Goal: Connect with others: Connect with others

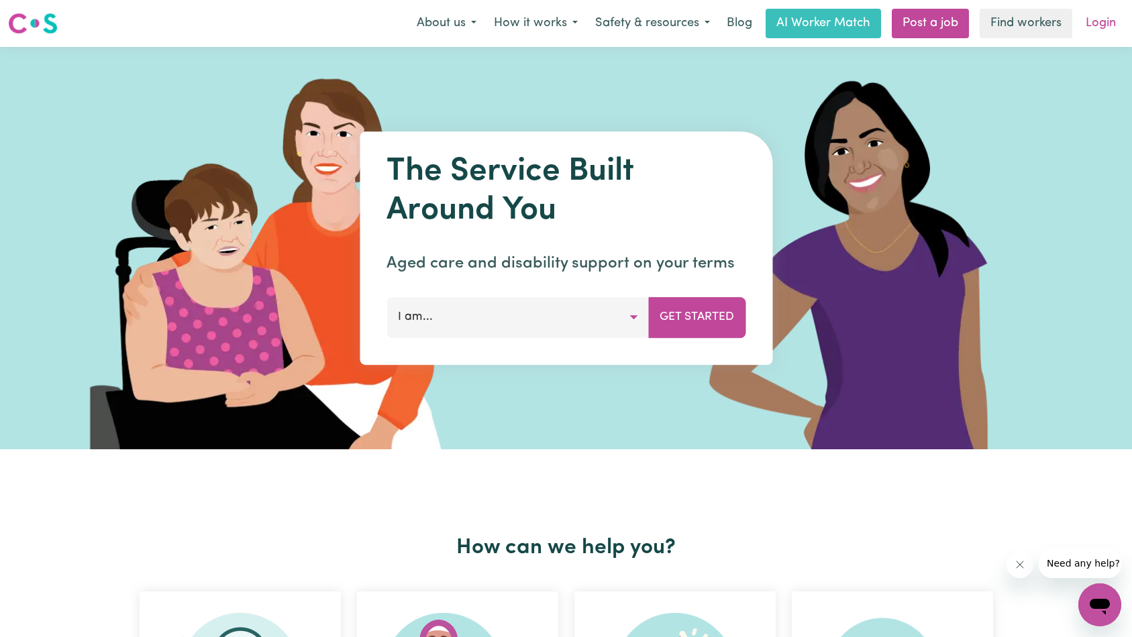
click at [1085, 23] on link "Login" at bounding box center [1100, 24] width 46 height 30
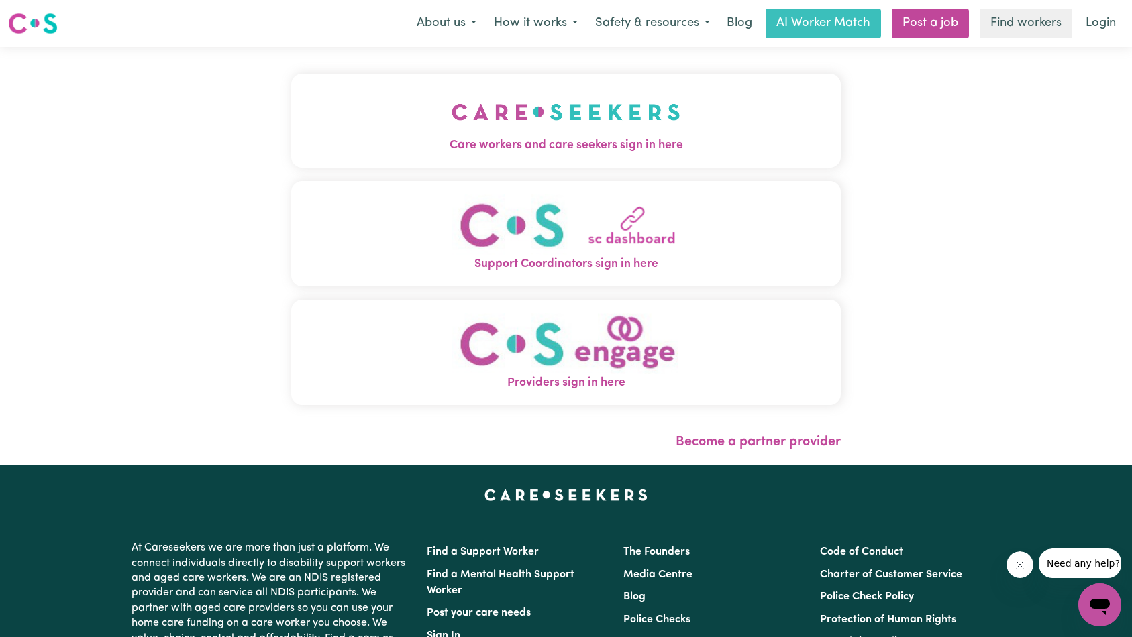
click at [413, 111] on button "Care workers and care seekers sign in here" at bounding box center [566, 121] width 550 height 94
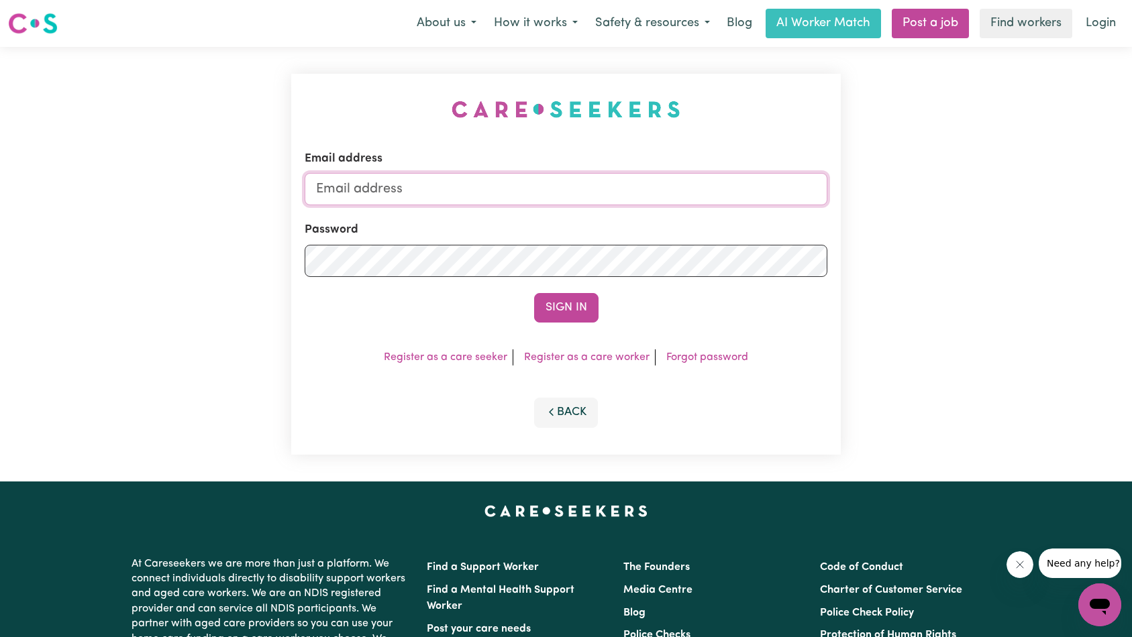
click at [545, 188] on input "Email address" at bounding box center [566, 189] width 523 height 32
click at [808, 290] on form "Email address Password Sign In" at bounding box center [566, 236] width 523 height 172
click at [457, 351] on li "Register as a care seeker" at bounding box center [445, 357] width 135 height 16
click at [449, 355] on link "Register as a care seeker" at bounding box center [445, 357] width 123 height 11
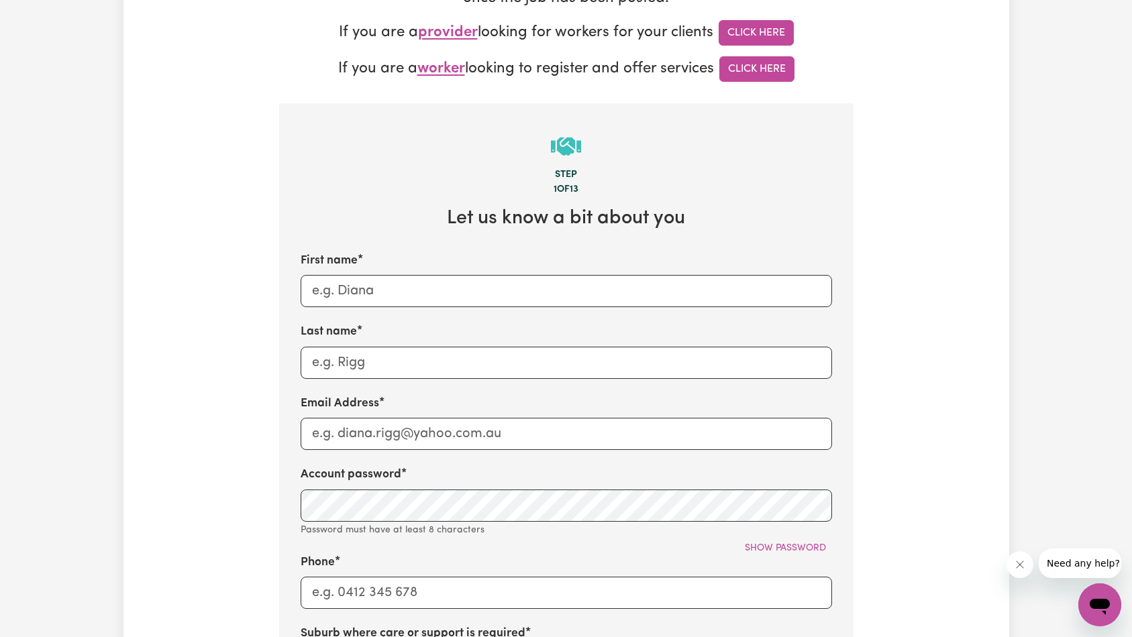
scroll to position [349, 0]
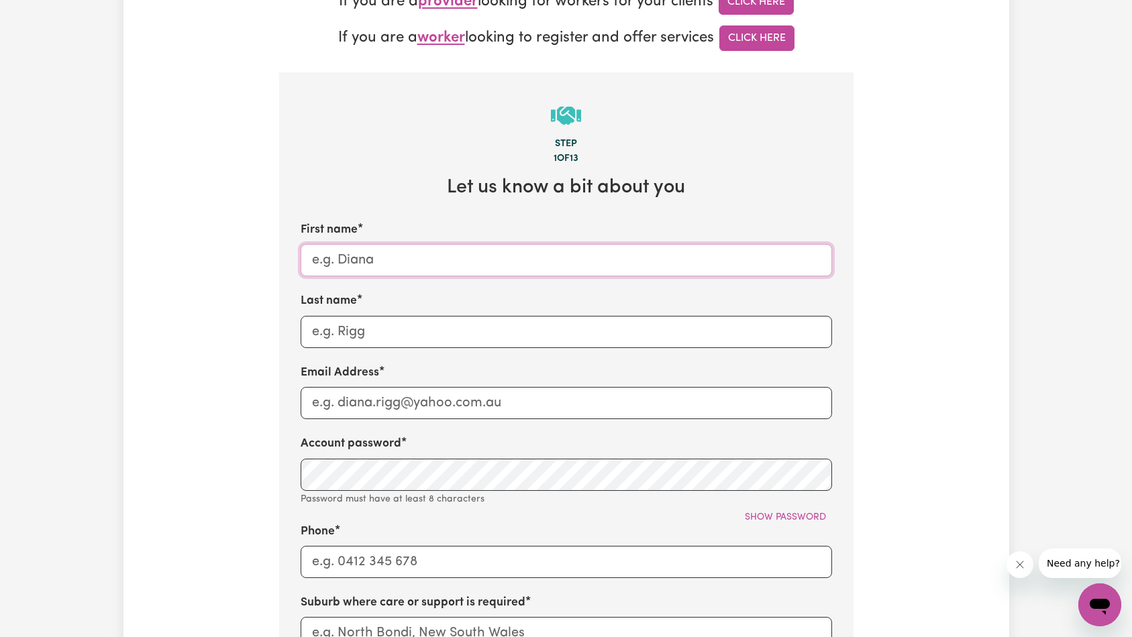
click at [642, 246] on input "First name" at bounding box center [565, 260] width 531 height 32
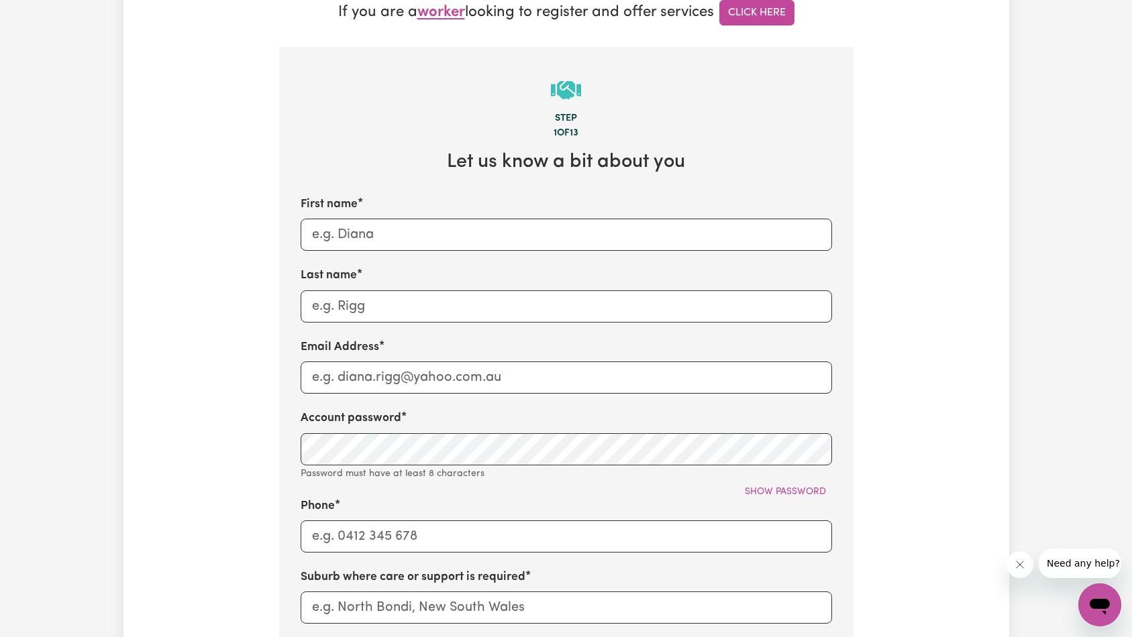
click at [892, 213] on div "Tell us your care and support requirements Welcome to Careseekers. We are excit…" at bounding box center [565, 390] width 885 height 1360
click at [687, 250] on input "First name" at bounding box center [565, 235] width 531 height 32
click at [837, 235] on section "Step 1 of 13 Let us know a bit about you First name f Last name Email Address A…" at bounding box center [566, 532] width 574 height 971
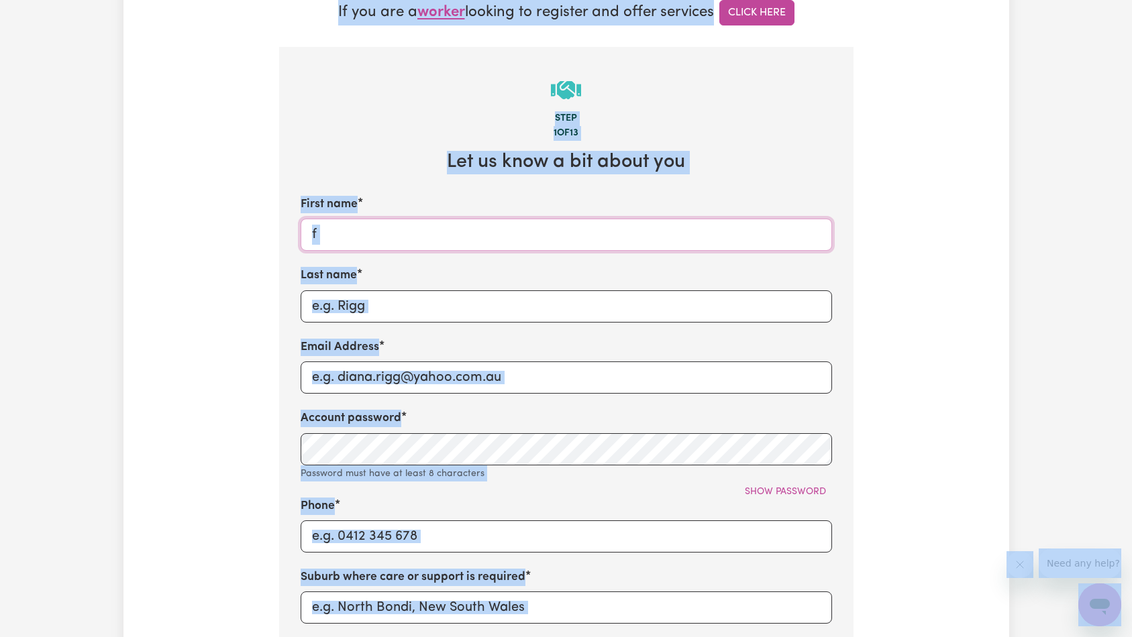
click at [671, 237] on input "f" at bounding box center [565, 235] width 531 height 32
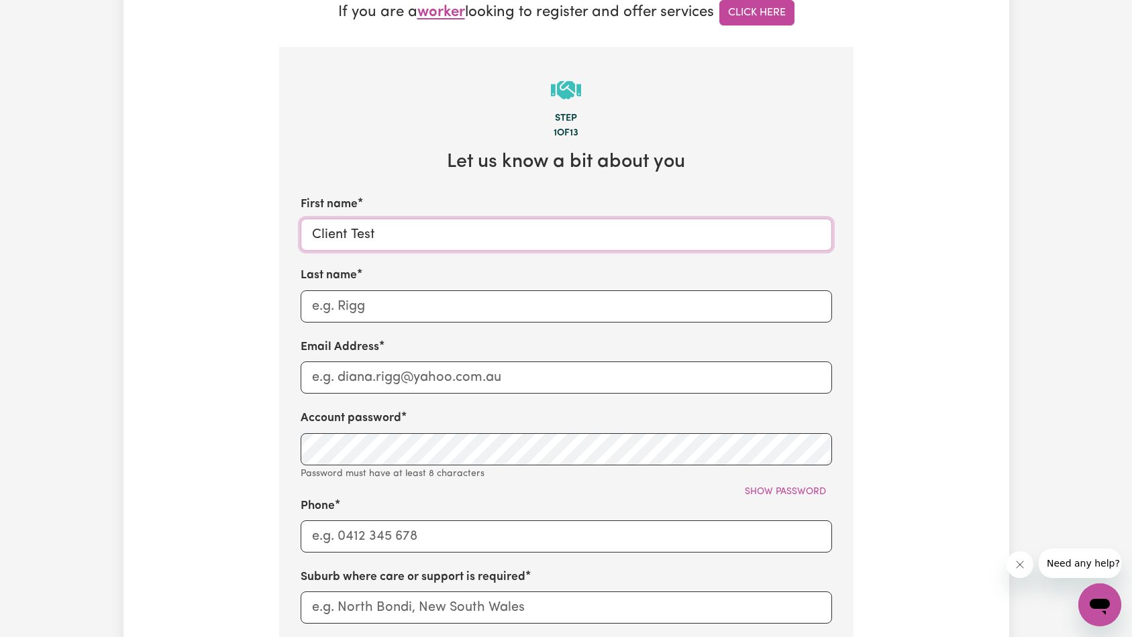
type input "Client Test"
click at [401, 236] on input "Client Test" at bounding box center [565, 235] width 531 height 32
click at [382, 315] on input "Test" at bounding box center [565, 306] width 531 height 32
type input "Test 3"
click at [577, 377] on input "Email Address" at bounding box center [565, 378] width 531 height 32
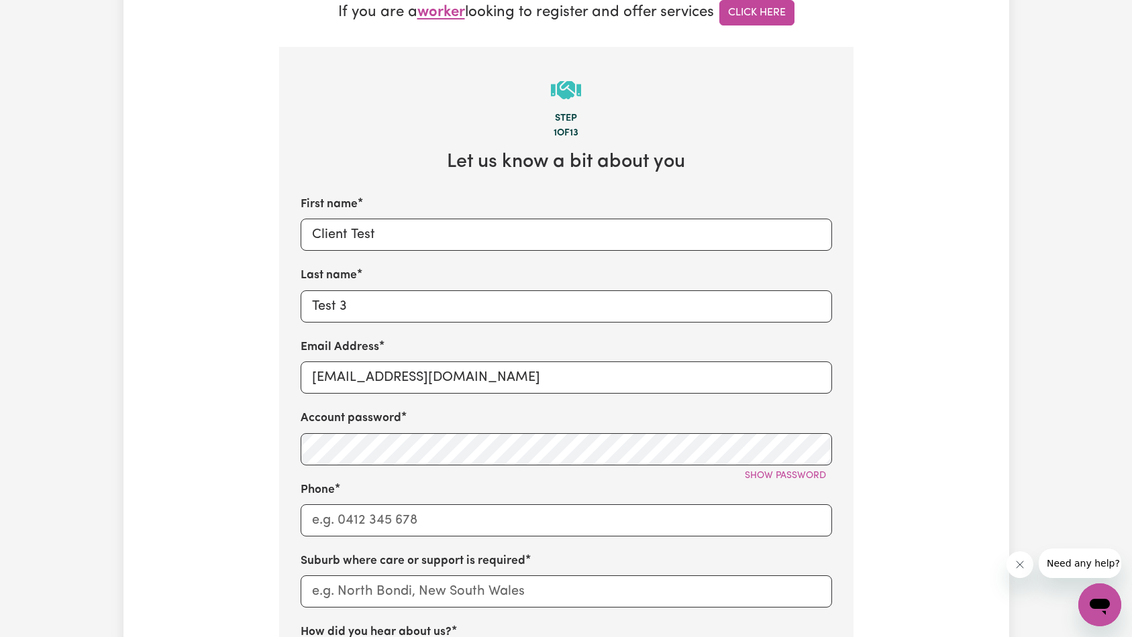
click at [461, 378] on input "[EMAIL_ADDRESS][DOMAIN_NAME]" at bounding box center [565, 378] width 531 height 32
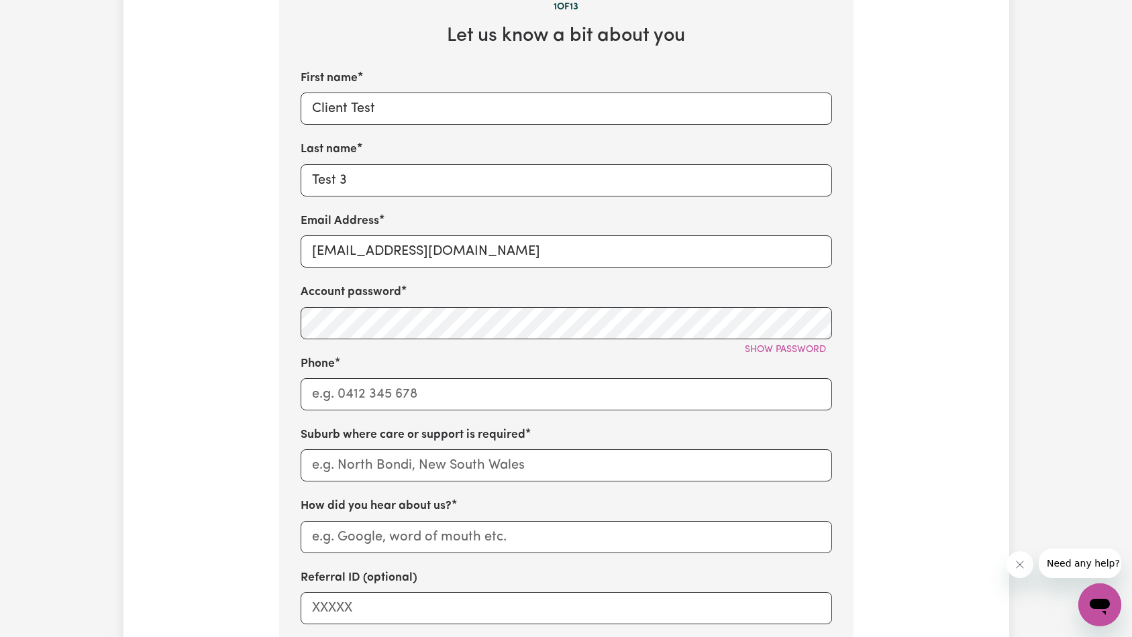
type input "[EMAIL_ADDRESS][DOMAIN_NAME]"
click at [431, 390] on input "Phone" at bounding box center [565, 394] width 531 height 32
drag, startPoint x: 327, startPoint y: 393, endPoint x: 429, endPoint y: 398, distance: 102.7
click at [427, 397] on input "0452140367" at bounding box center [565, 394] width 531 height 32
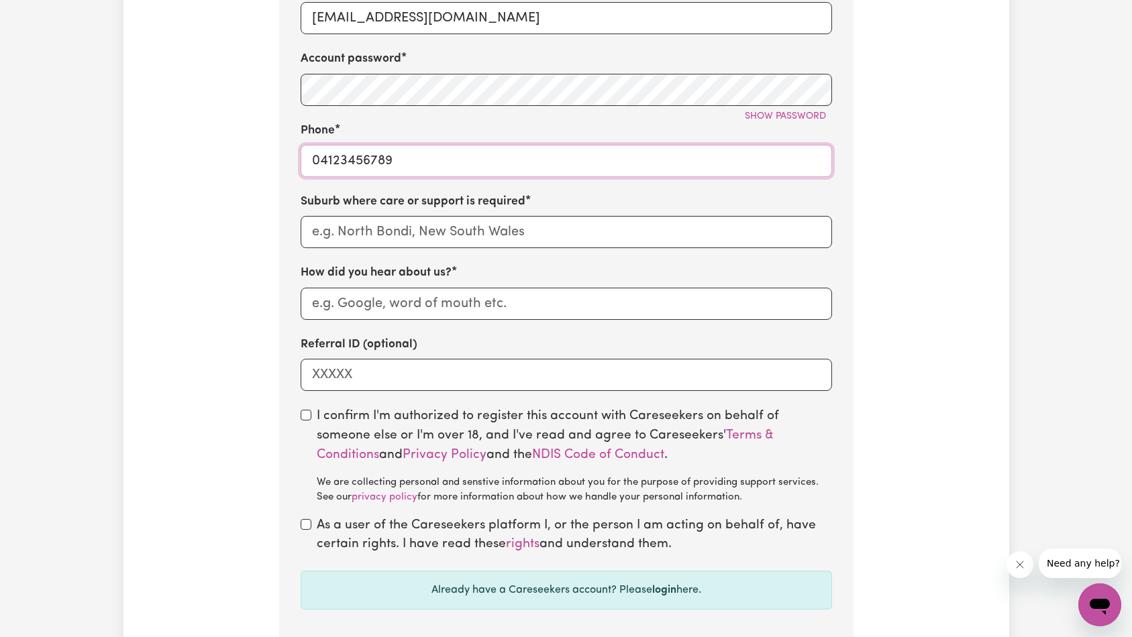
type input "04123456789"
click at [522, 228] on input "text" at bounding box center [565, 232] width 531 height 32
type input "[PERSON_NAME]"
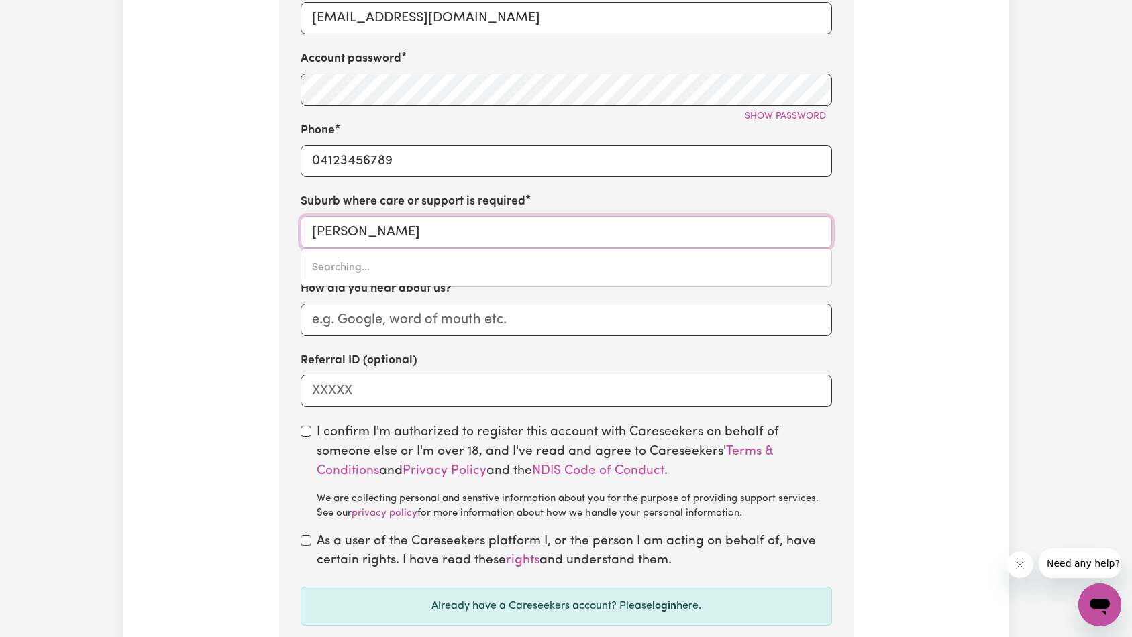
type input "waggA WAGGA, [GEOGRAPHIC_DATA], 2650"
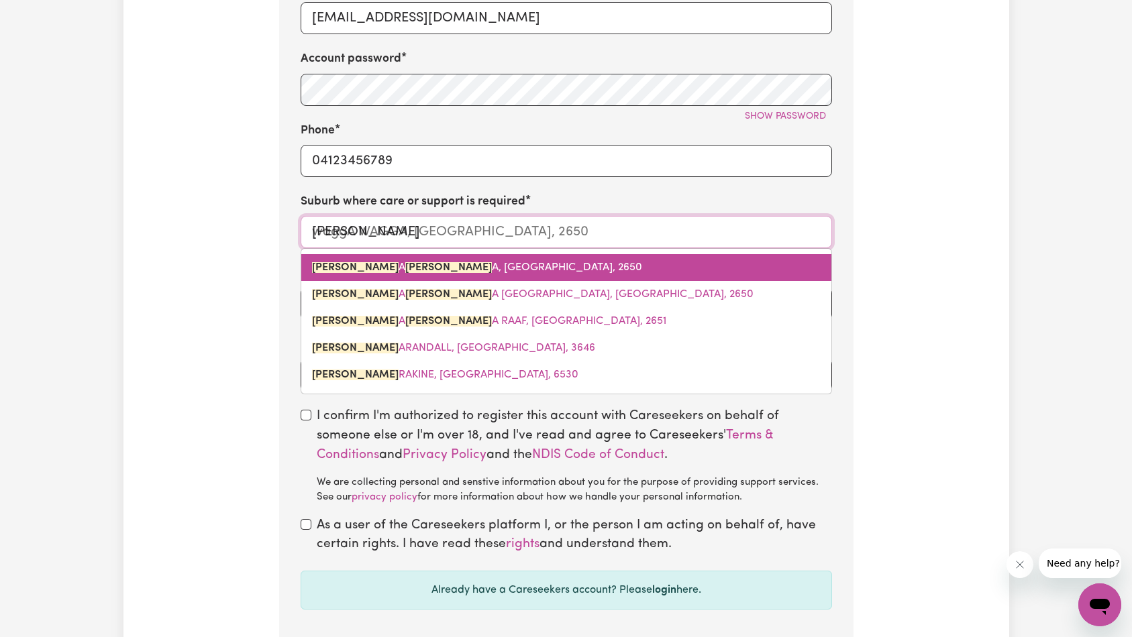
click at [449, 274] on link "[PERSON_NAME] A [PERSON_NAME] A, [GEOGRAPHIC_DATA], 2650" at bounding box center [566, 267] width 530 height 27
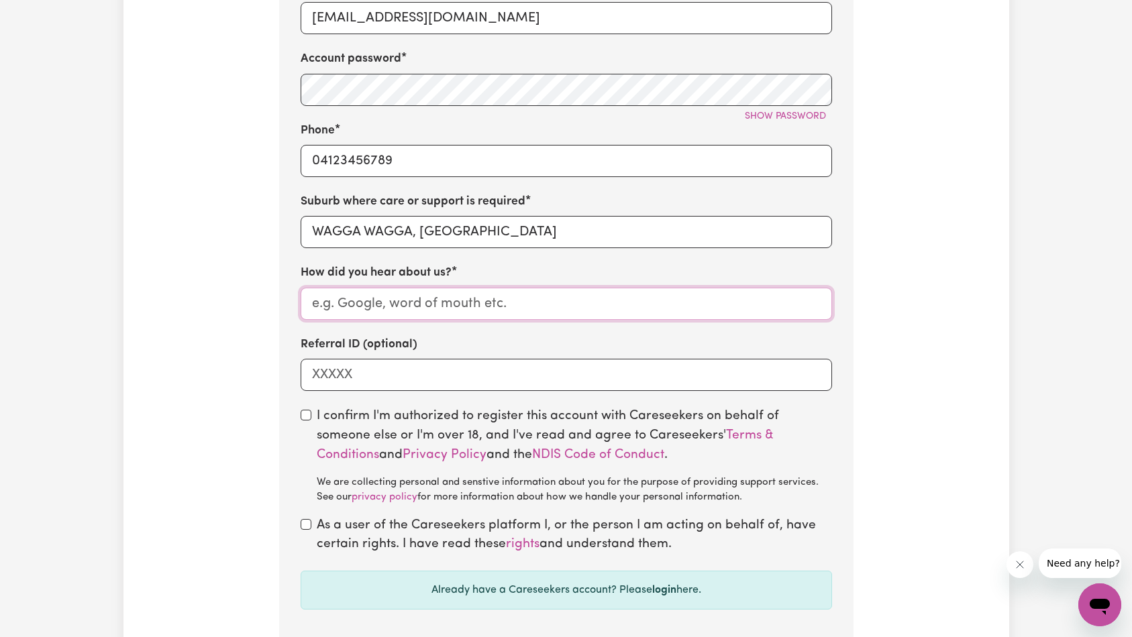
click at [454, 296] on input "How did you hear about us?" at bounding box center [565, 304] width 531 height 32
type input "test"
drag, startPoint x: 299, startPoint y: 416, endPoint x: 307, endPoint y: 460, distance: 45.0
click at [300, 415] on section "Step 1 of 13 Let us know a bit about you First name Client Test Last name Test …" at bounding box center [566, 164] width 574 height 954
click at [307, 413] on input "checkbox" at bounding box center [305, 415] width 11 height 11
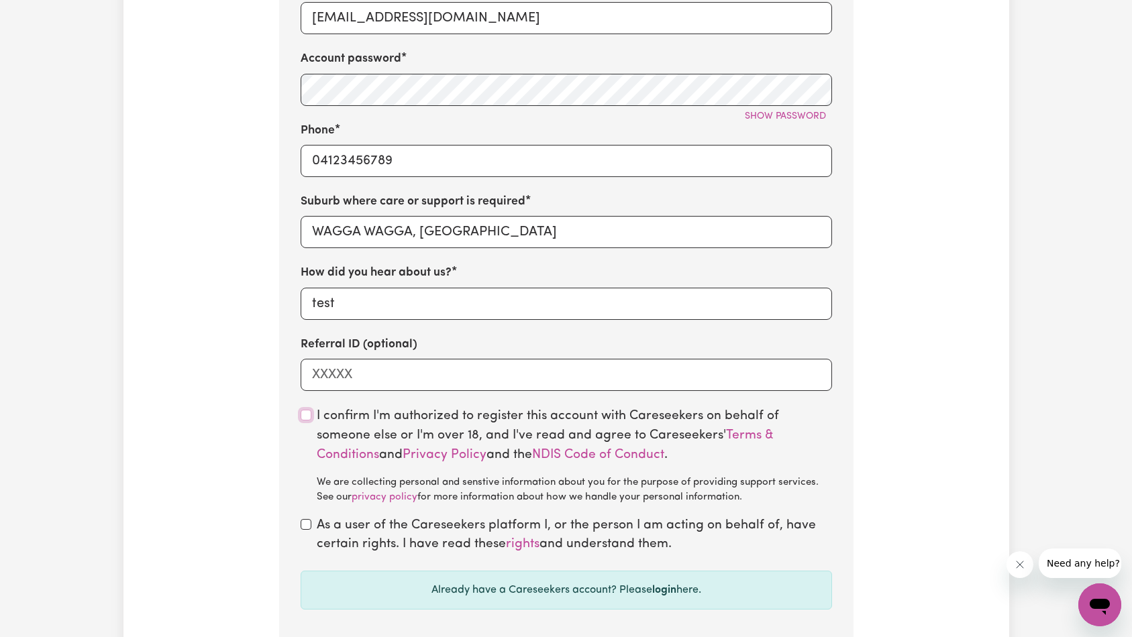
checkbox input "true"
click at [309, 530] on div "As a user of the Careseekers platform I, or the person I am acting on behalf of…" at bounding box center [565, 535] width 531 height 39
click at [307, 522] on input "checkbox" at bounding box center [305, 524] width 11 height 11
checkbox input "true"
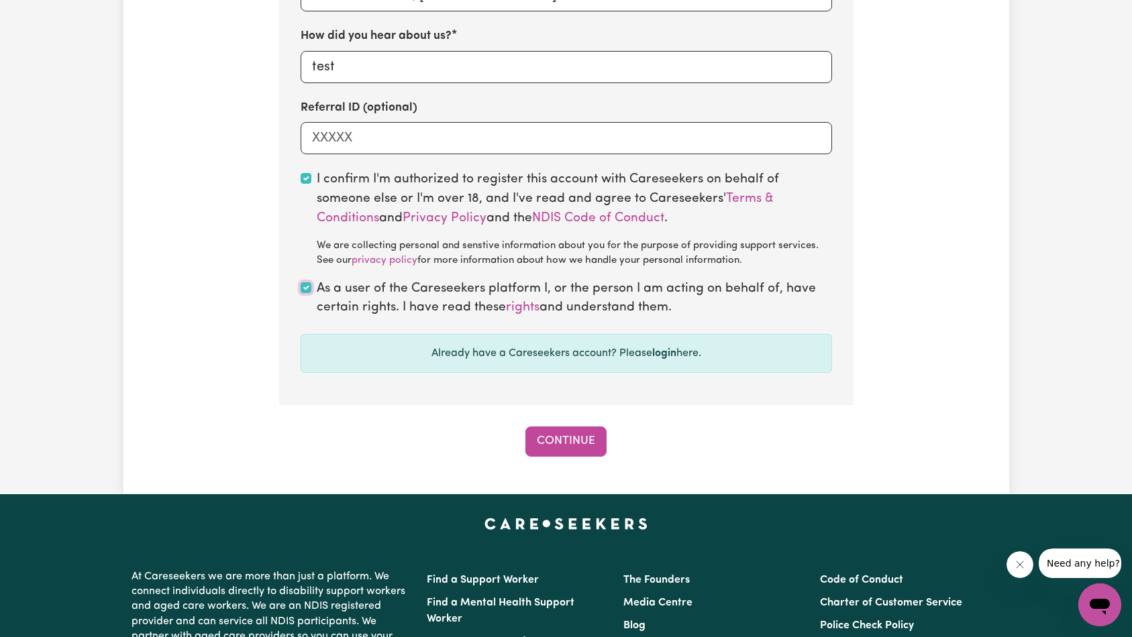
scroll to position [903, 0]
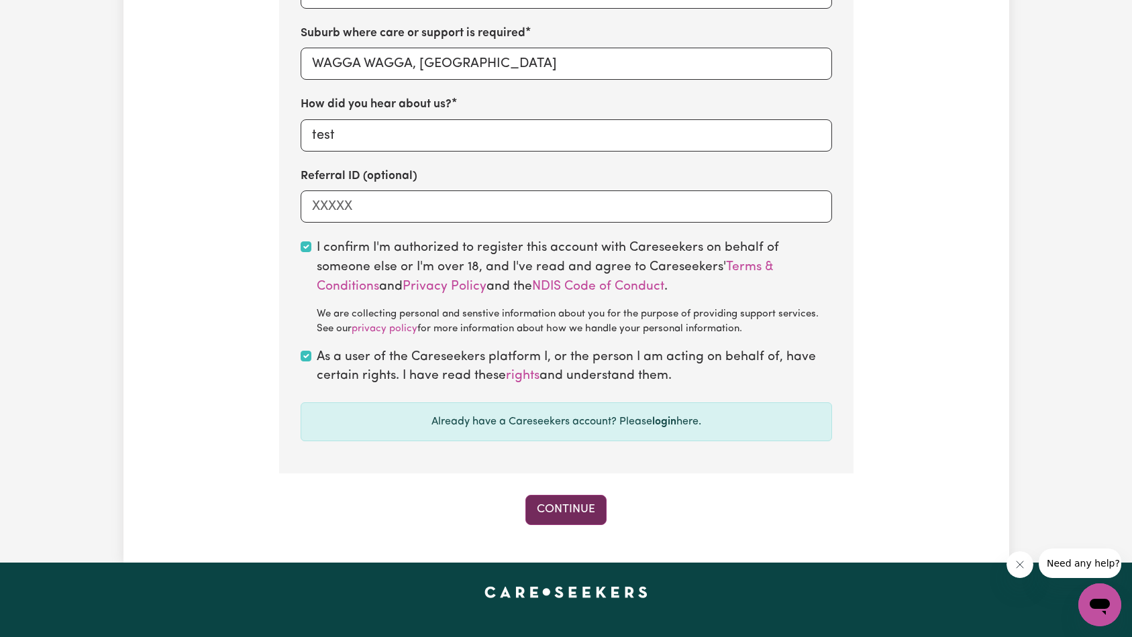
drag, startPoint x: 561, startPoint y: 506, endPoint x: 571, endPoint y: 482, distance: 25.5
click at [561, 506] on button "Continue" at bounding box center [565, 510] width 81 height 30
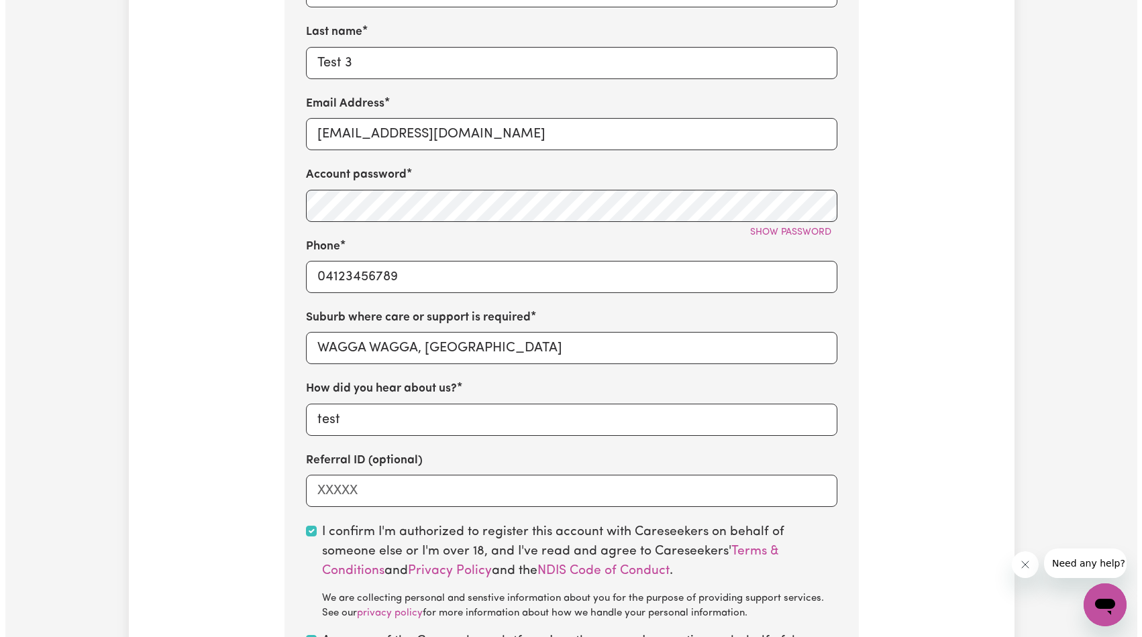
scroll to position [423, 0]
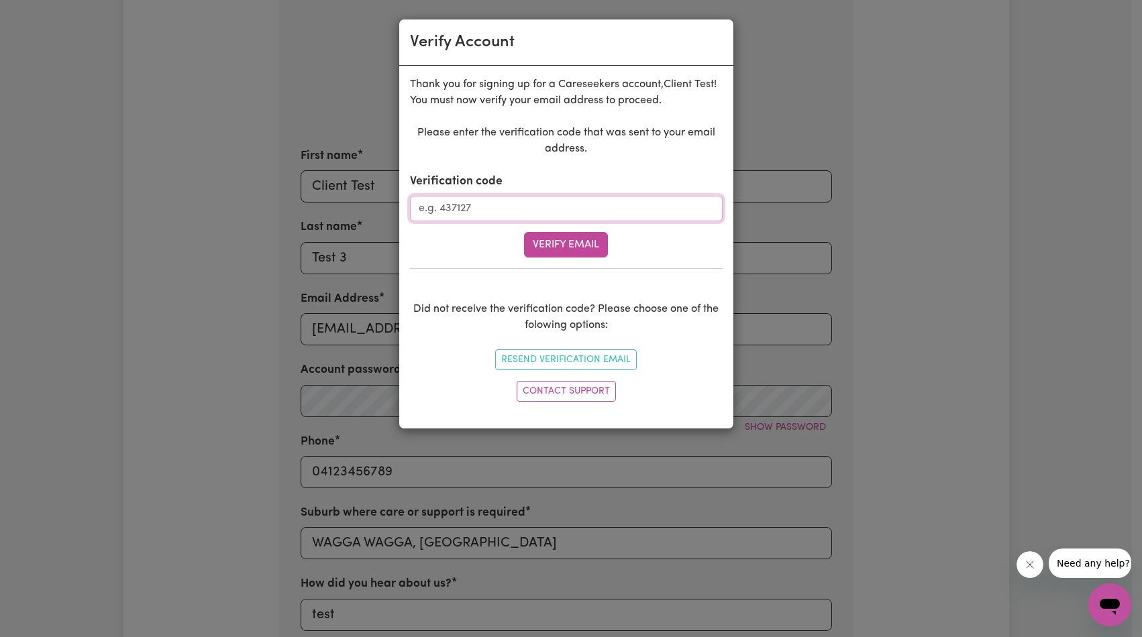
click at [588, 215] on input "Verification code" at bounding box center [566, 208] width 313 height 25
paste input "856642"
type input "856642"
click at [570, 235] on button "Verify Email" at bounding box center [566, 244] width 84 height 25
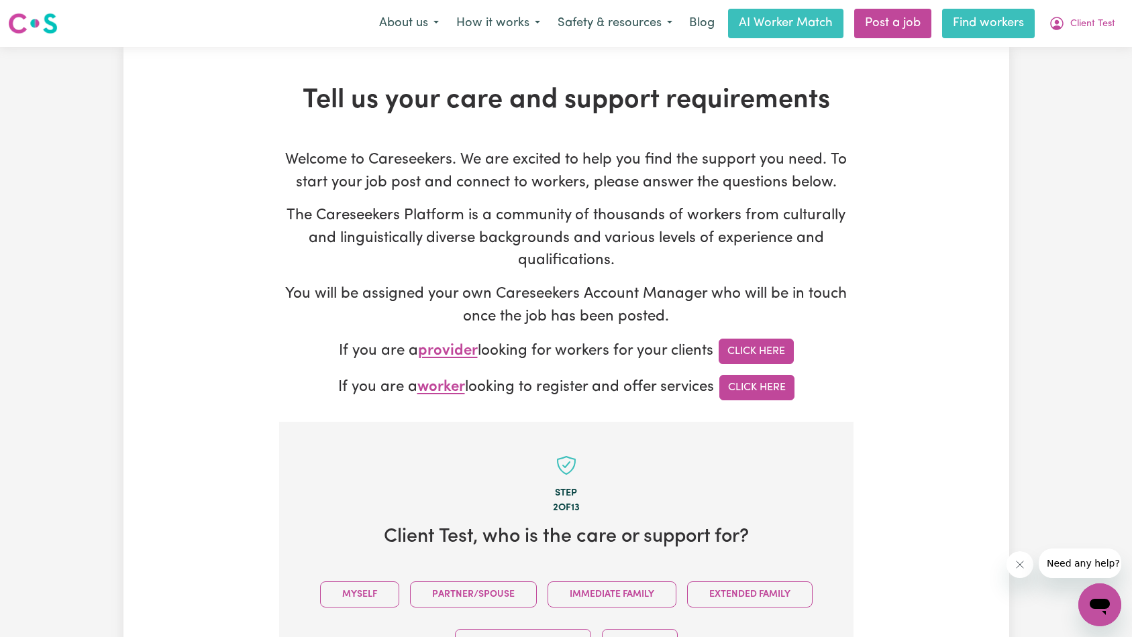
click at [990, 27] on link "Find workers" at bounding box center [988, 24] width 93 height 30
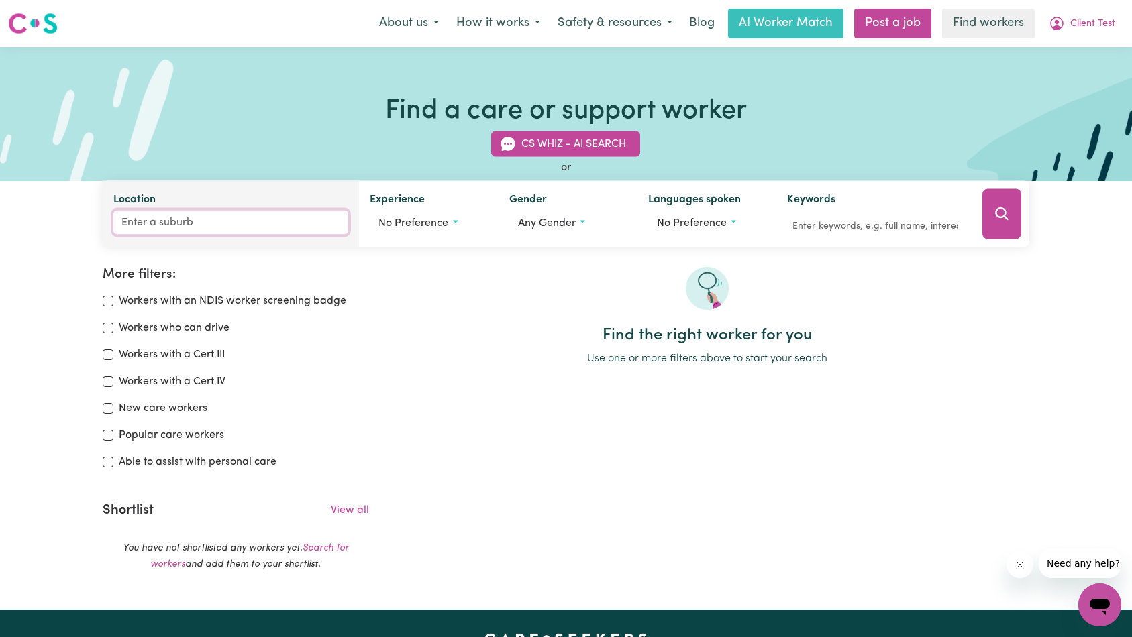
click at [188, 223] on input "Location" at bounding box center [230, 223] width 235 height 24
type input "[PERSON_NAME]"
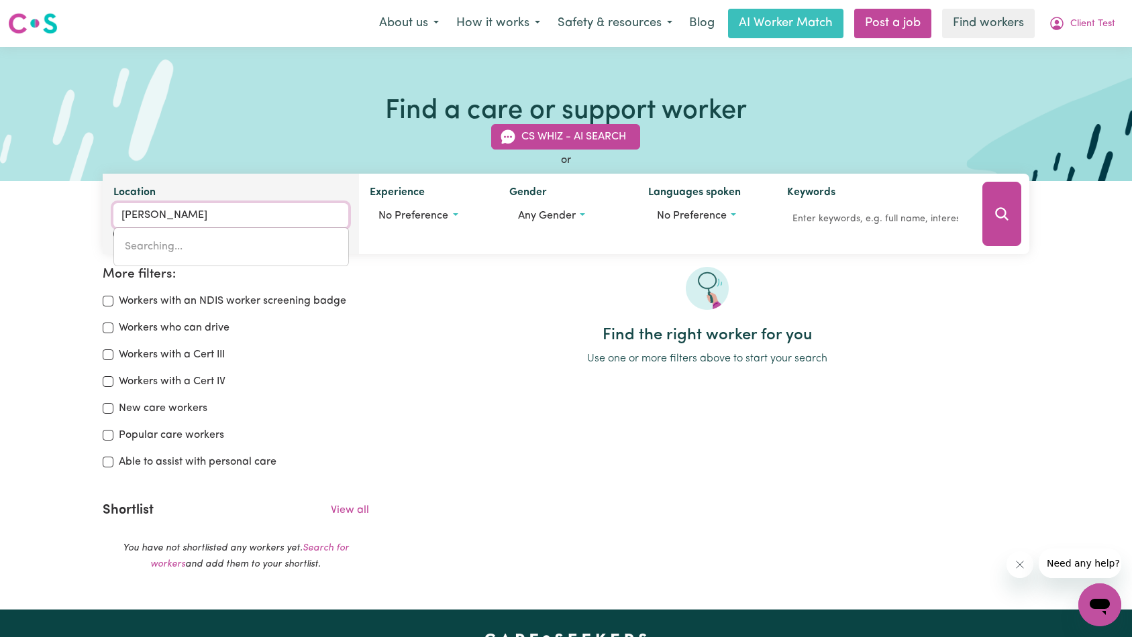
type input "waggA WAGGA, [GEOGRAPHIC_DATA], 2650"
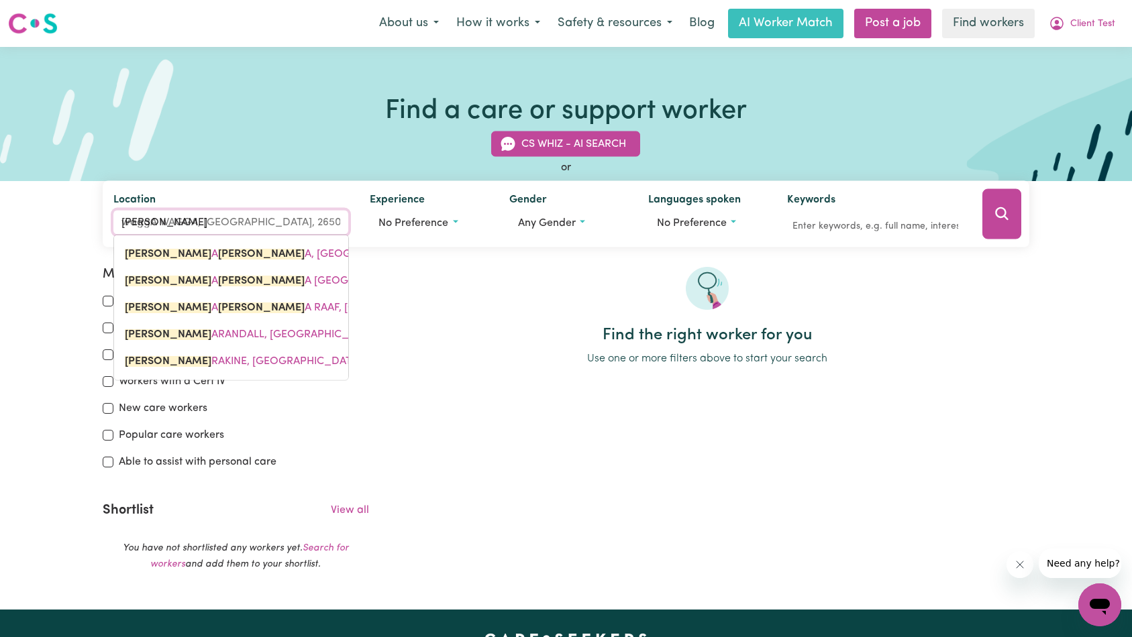
drag, startPoint x: 208, startPoint y: 252, endPoint x: 232, endPoint y: 252, distance: 24.2
click at [208, 252] on span "[PERSON_NAME] A [PERSON_NAME] A, [GEOGRAPHIC_DATA], 2650" at bounding box center [290, 254] width 330 height 11
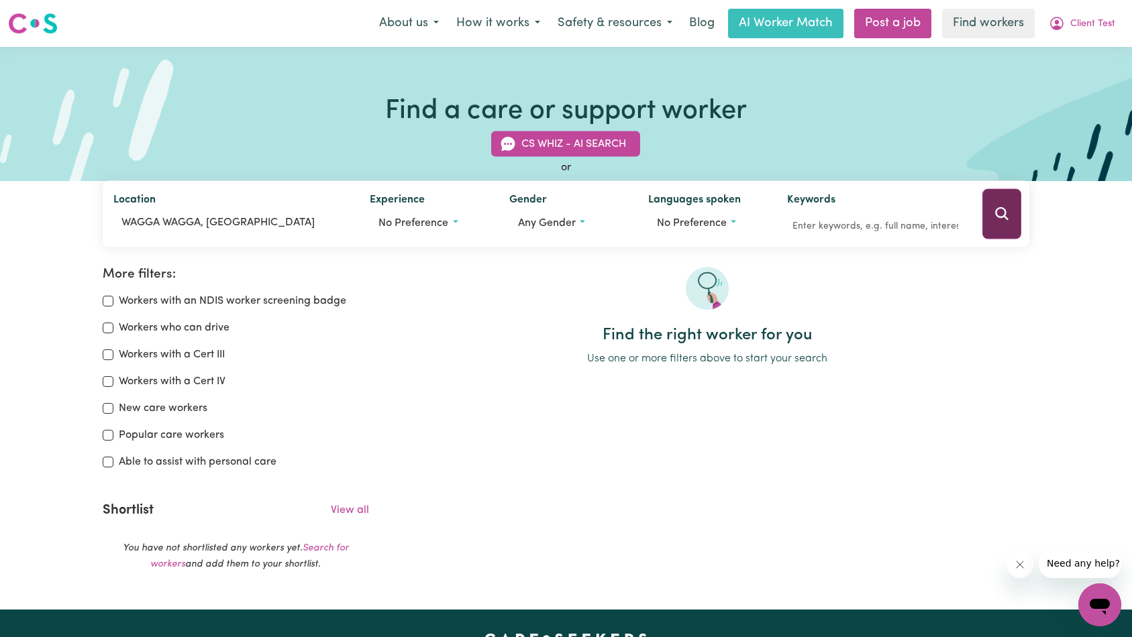
click at [1008, 207] on icon "Search" at bounding box center [1001, 214] width 16 height 16
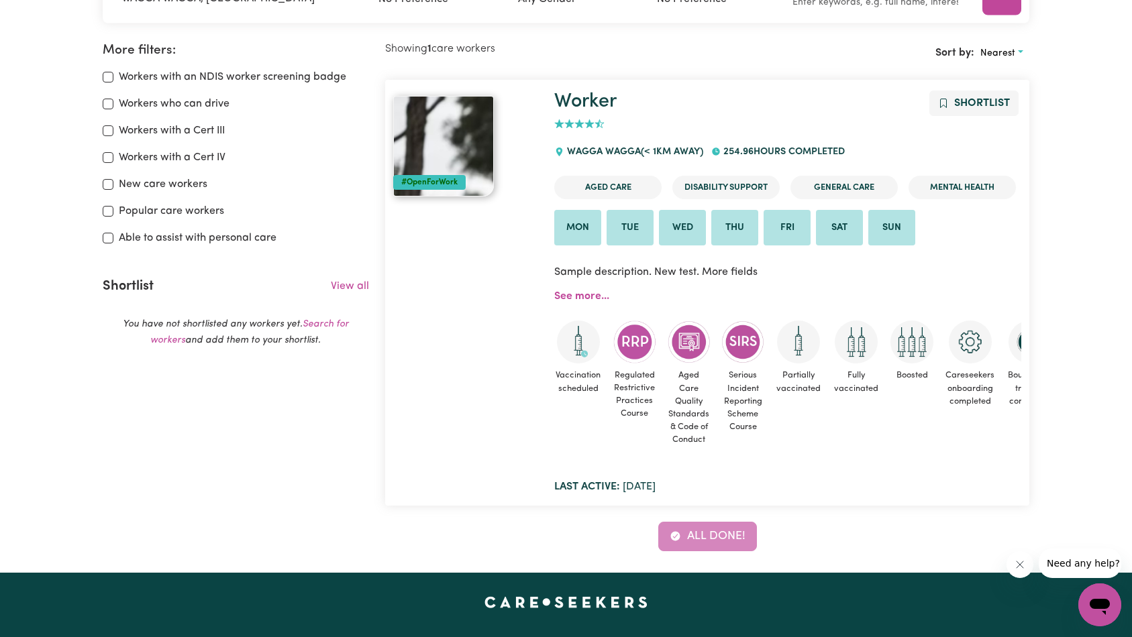
scroll to position [207, 0]
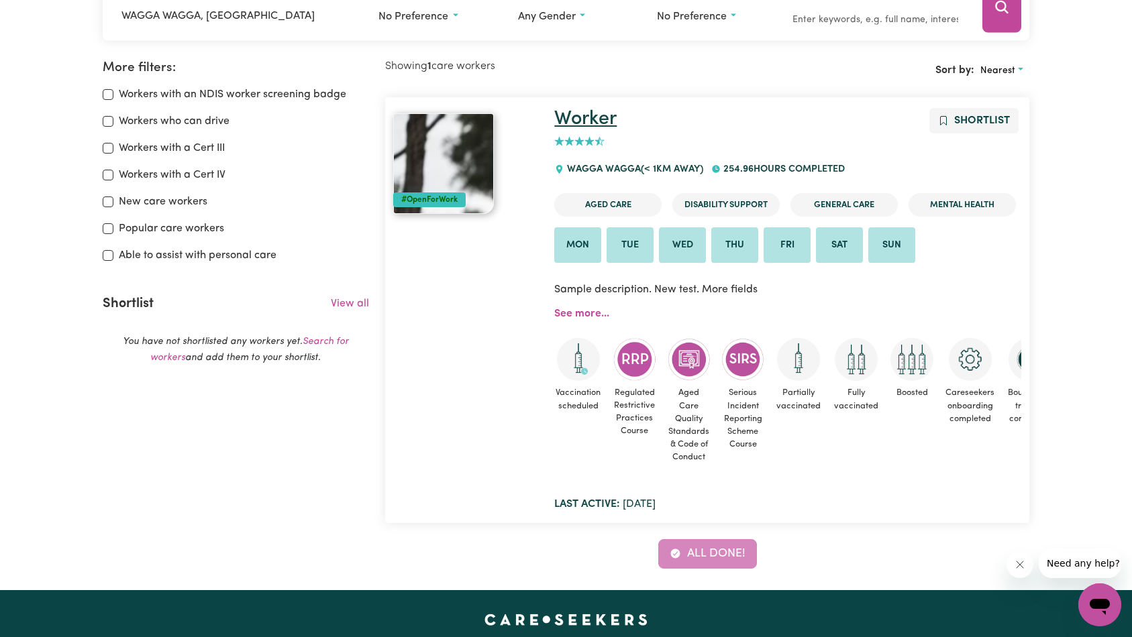
click at [568, 111] on link "Worker" at bounding box center [585, 118] width 62 height 19
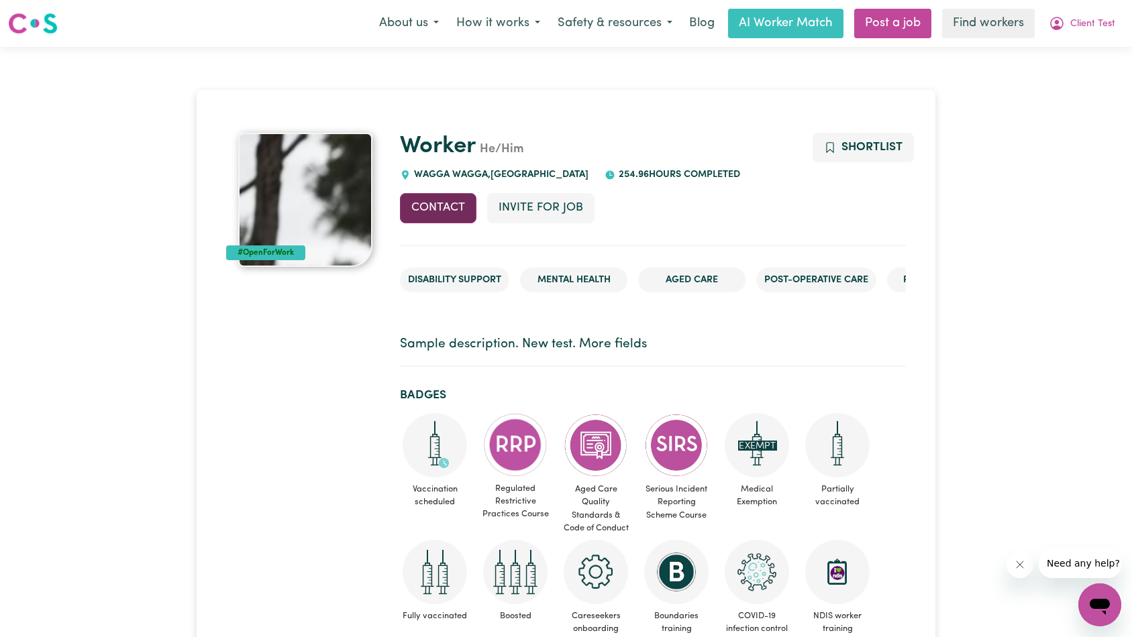
click at [404, 215] on button "Contact" at bounding box center [438, 208] width 76 height 30
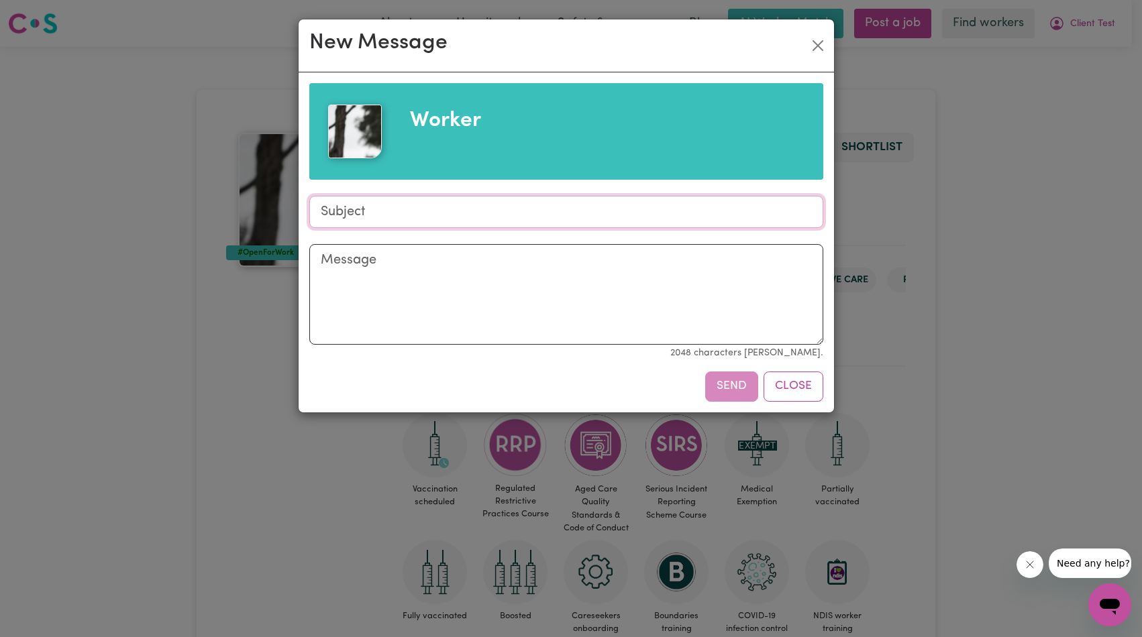
click at [455, 203] on input "Subject" at bounding box center [566, 212] width 514 height 32
type input "test"
click at [514, 290] on textarea "Message" at bounding box center [566, 294] width 514 height 101
type textarea "test 1"
click at [712, 381] on button "Send" at bounding box center [731, 387] width 53 height 30
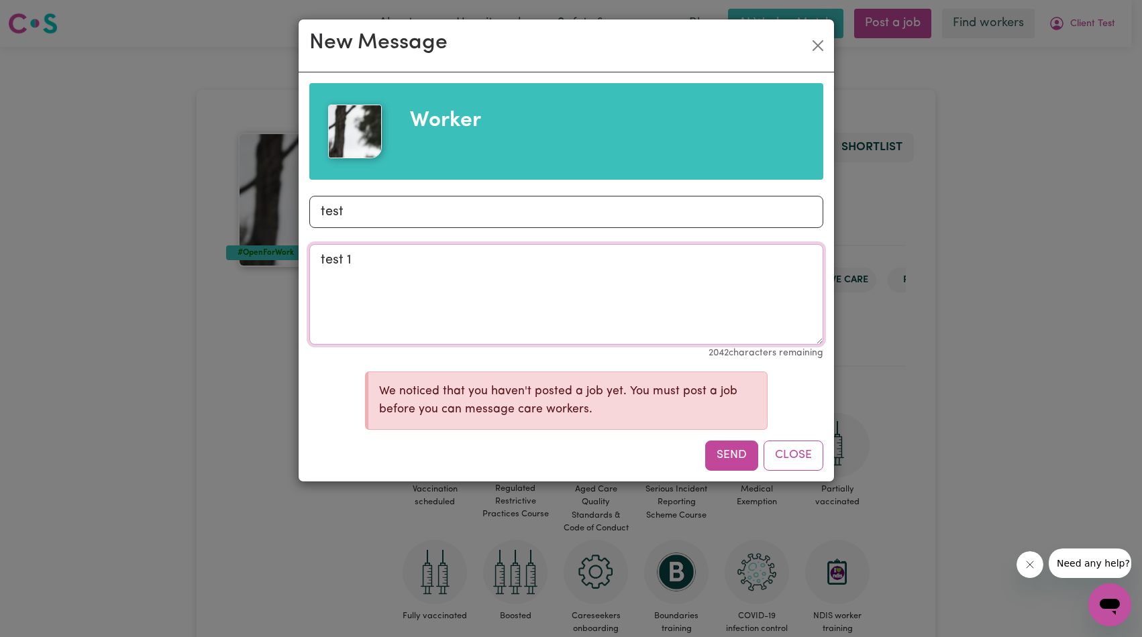
click at [545, 311] on textarea "test 1" at bounding box center [566, 294] width 514 height 101
